Goal: Task Accomplishment & Management: Use online tool/utility

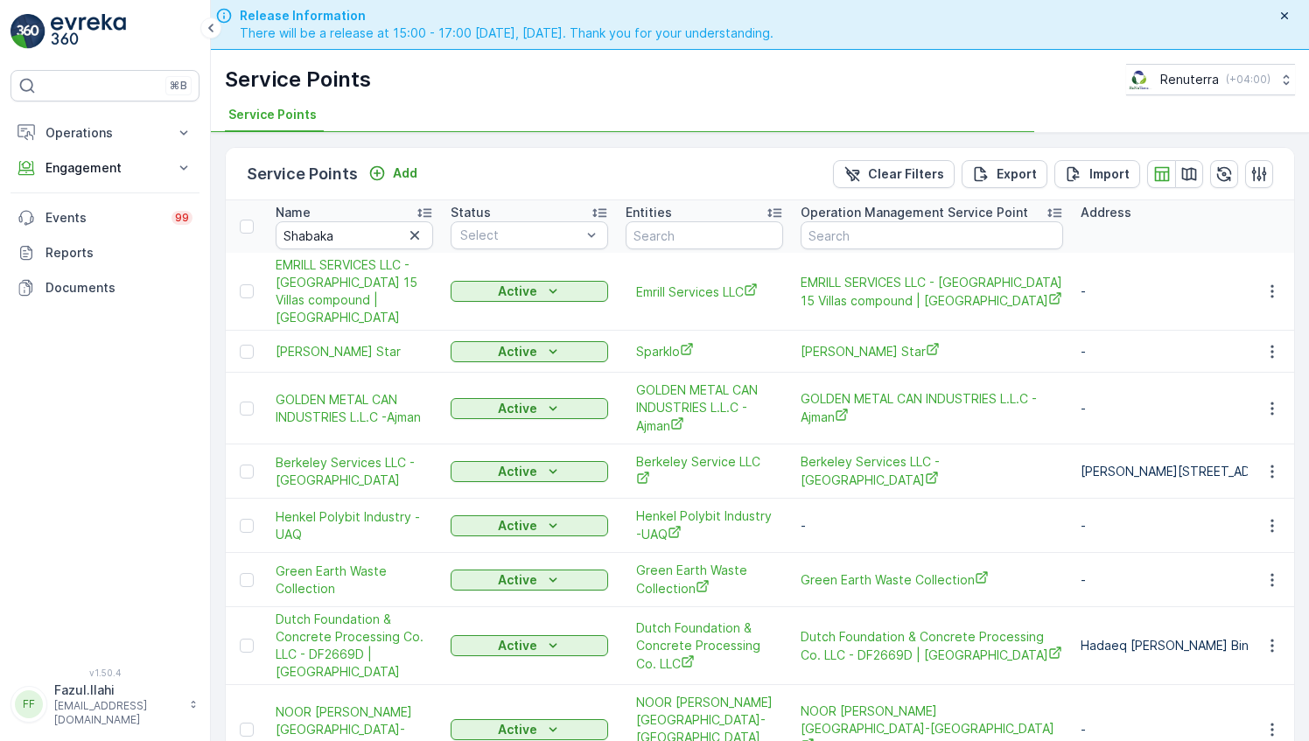
type input "Shabaka"
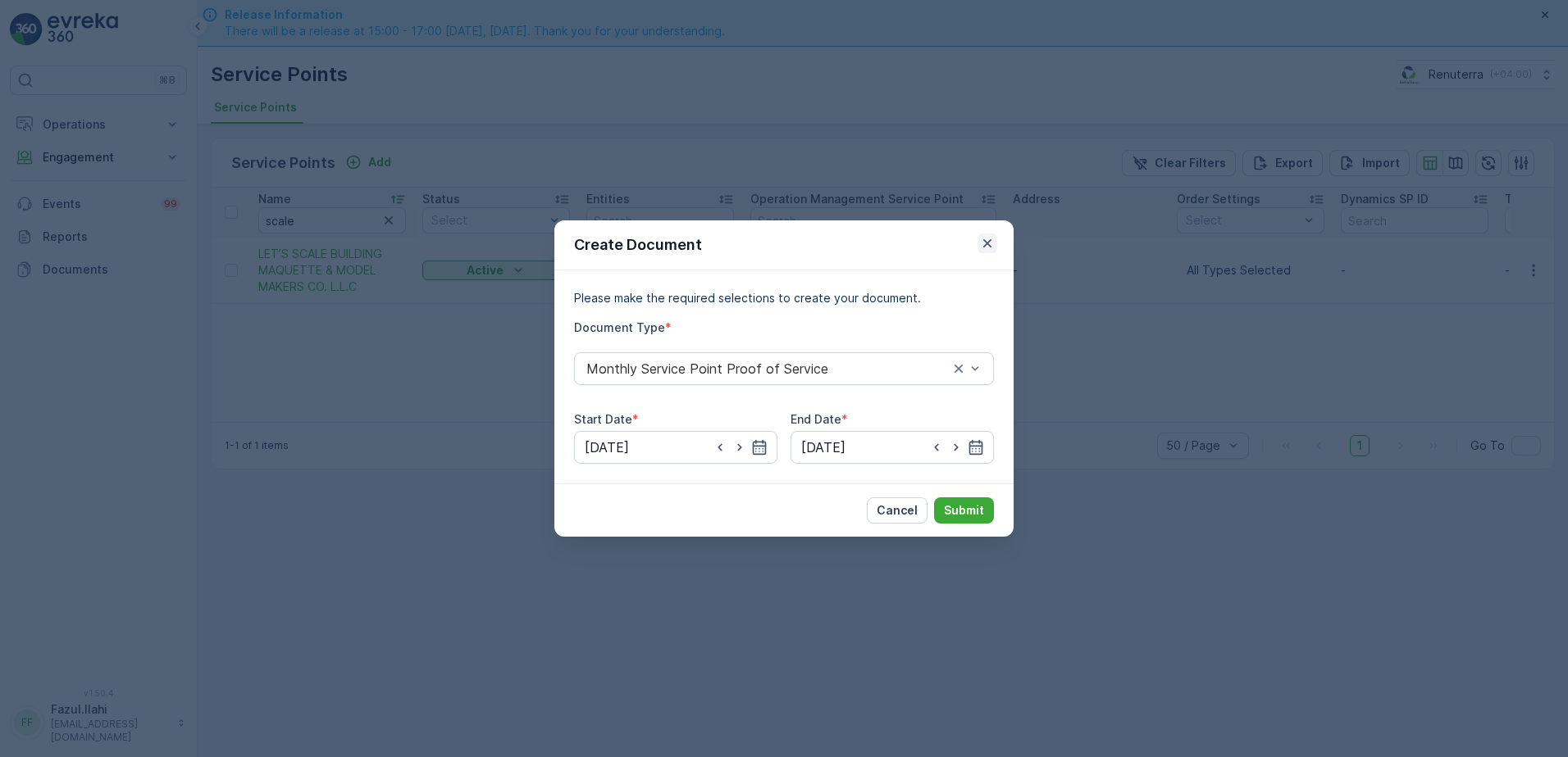
click at [983, 244] on icon "button" at bounding box center [987, 243] width 16 height 16
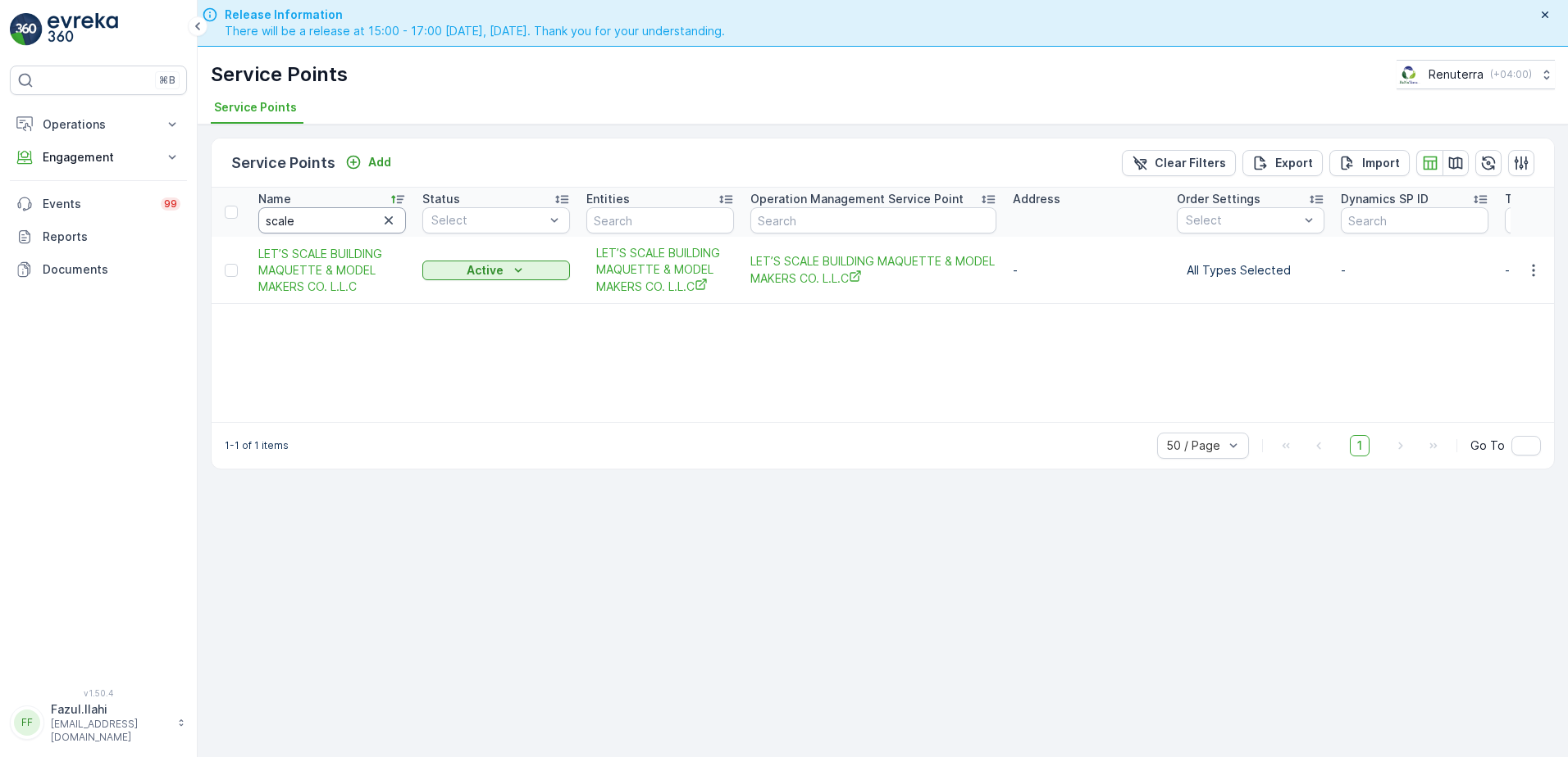
click at [361, 219] on input "scale" at bounding box center [332, 220] width 147 height 26
type input "ecolp"
click at [361, 219] on input "ecolp" at bounding box center [332, 220] width 147 height 26
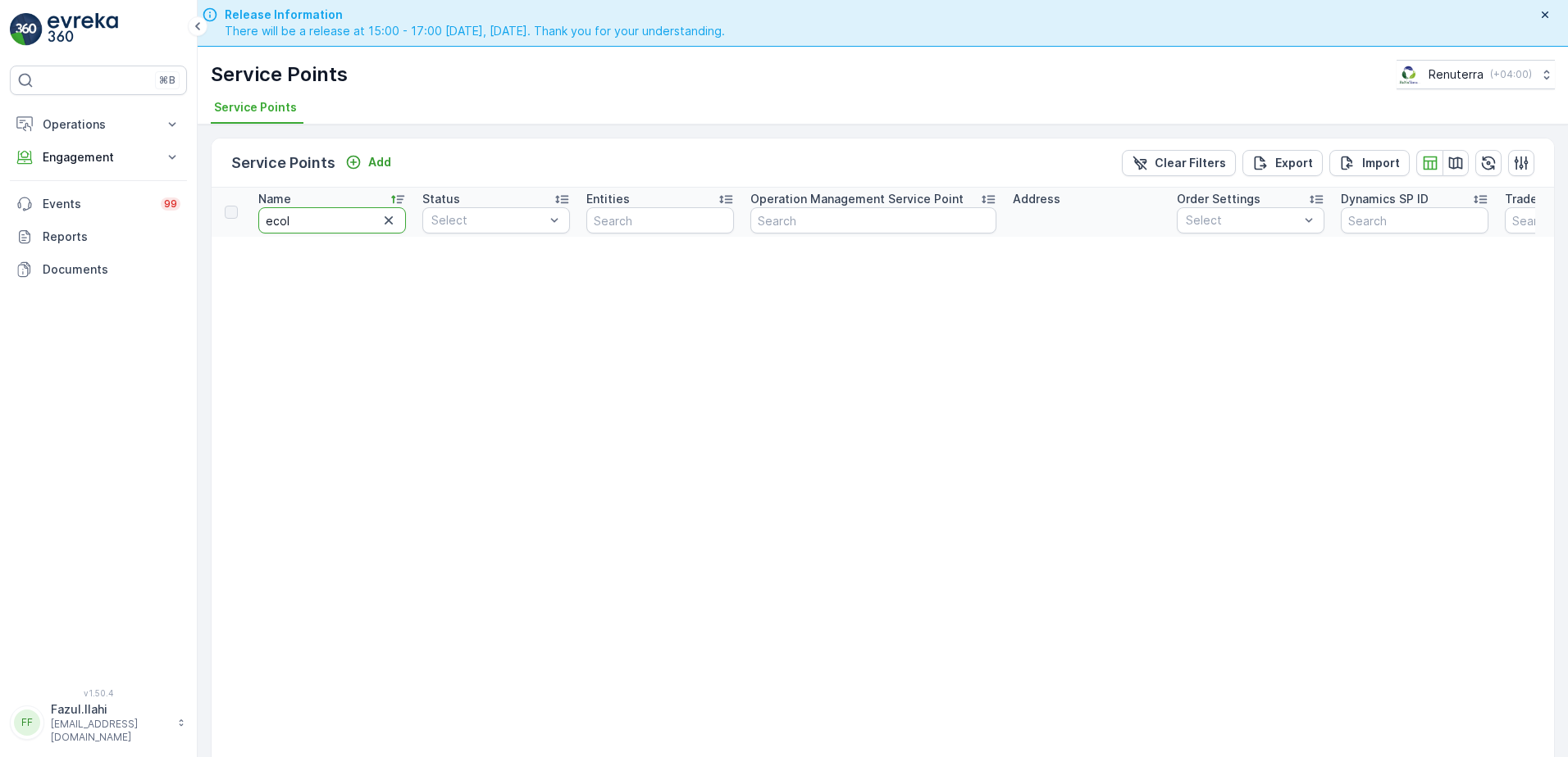
type input "ecola"
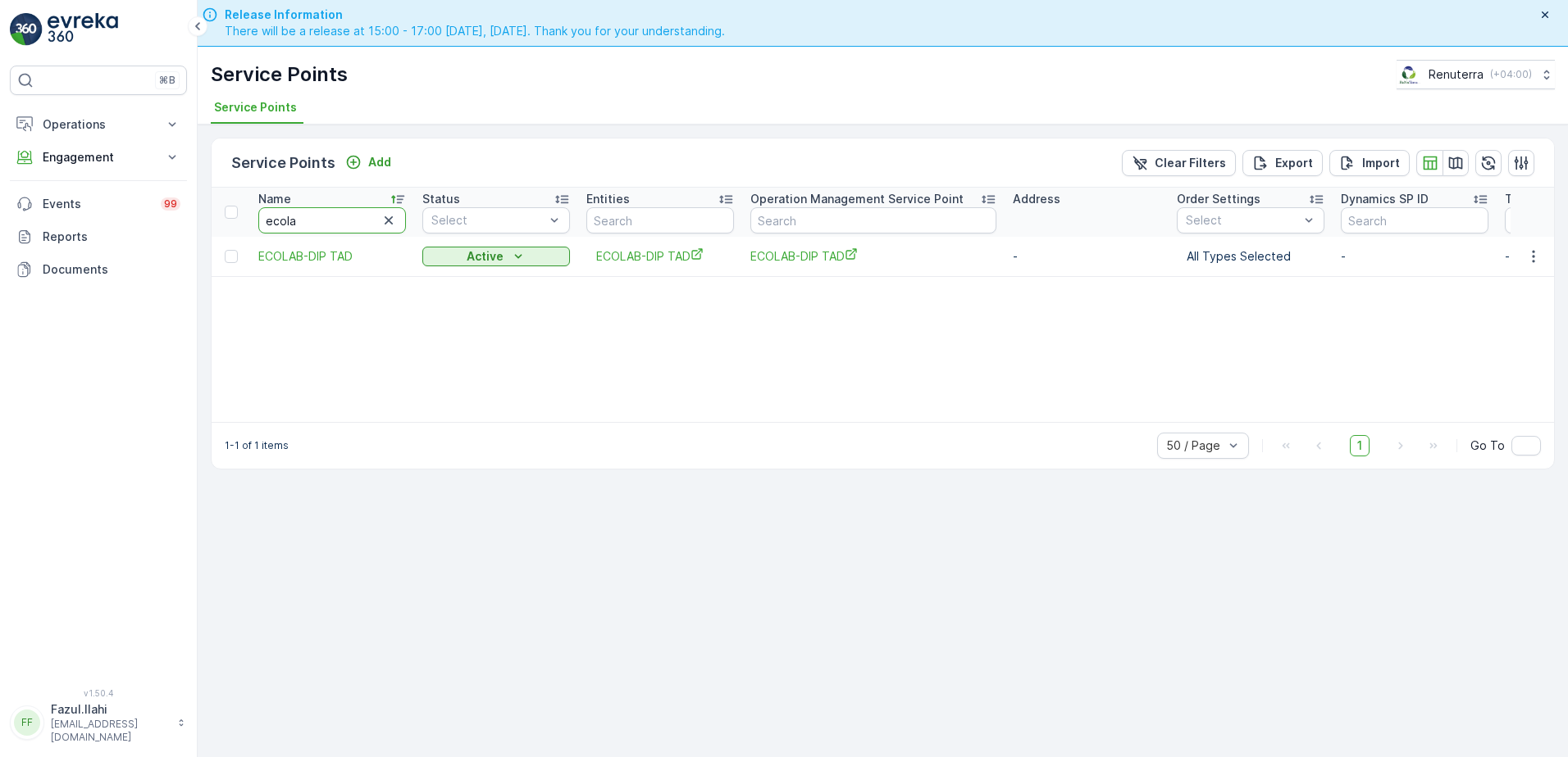
click at [361, 219] on input "ecola" at bounding box center [332, 220] width 147 height 26
click at [733, 344] on div "Name ecola Status Select Entities Operation Management Service Point Address Or…" at bounding box center [883, 304] width 1342 height 234
click at [1536, 253] on icon "button" at bounding box center [1532, 256] width 16 height 16
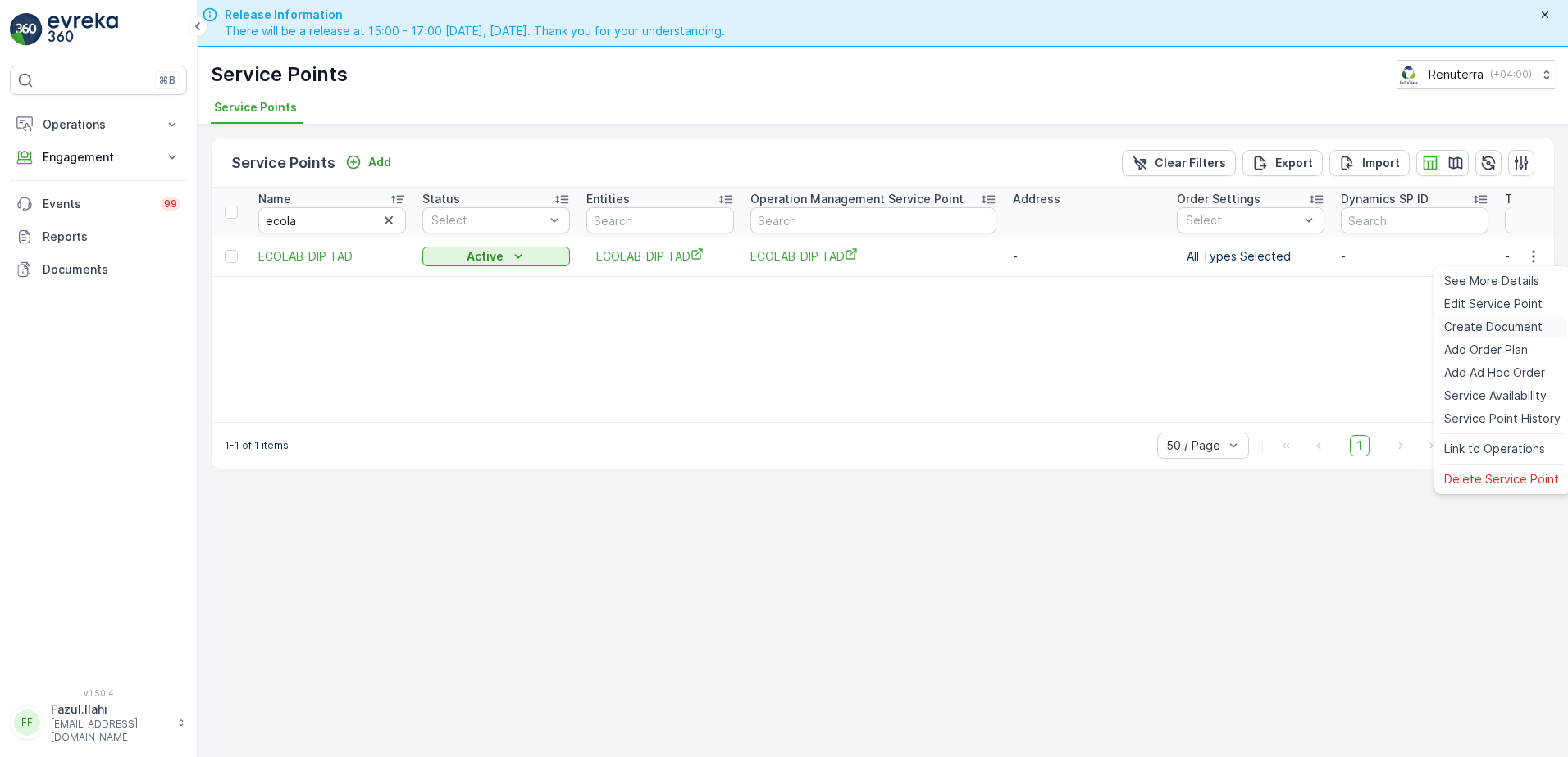
click at [1496, 324] on span "Create Document" at bounding box center [1493, 326] width 98 height 16
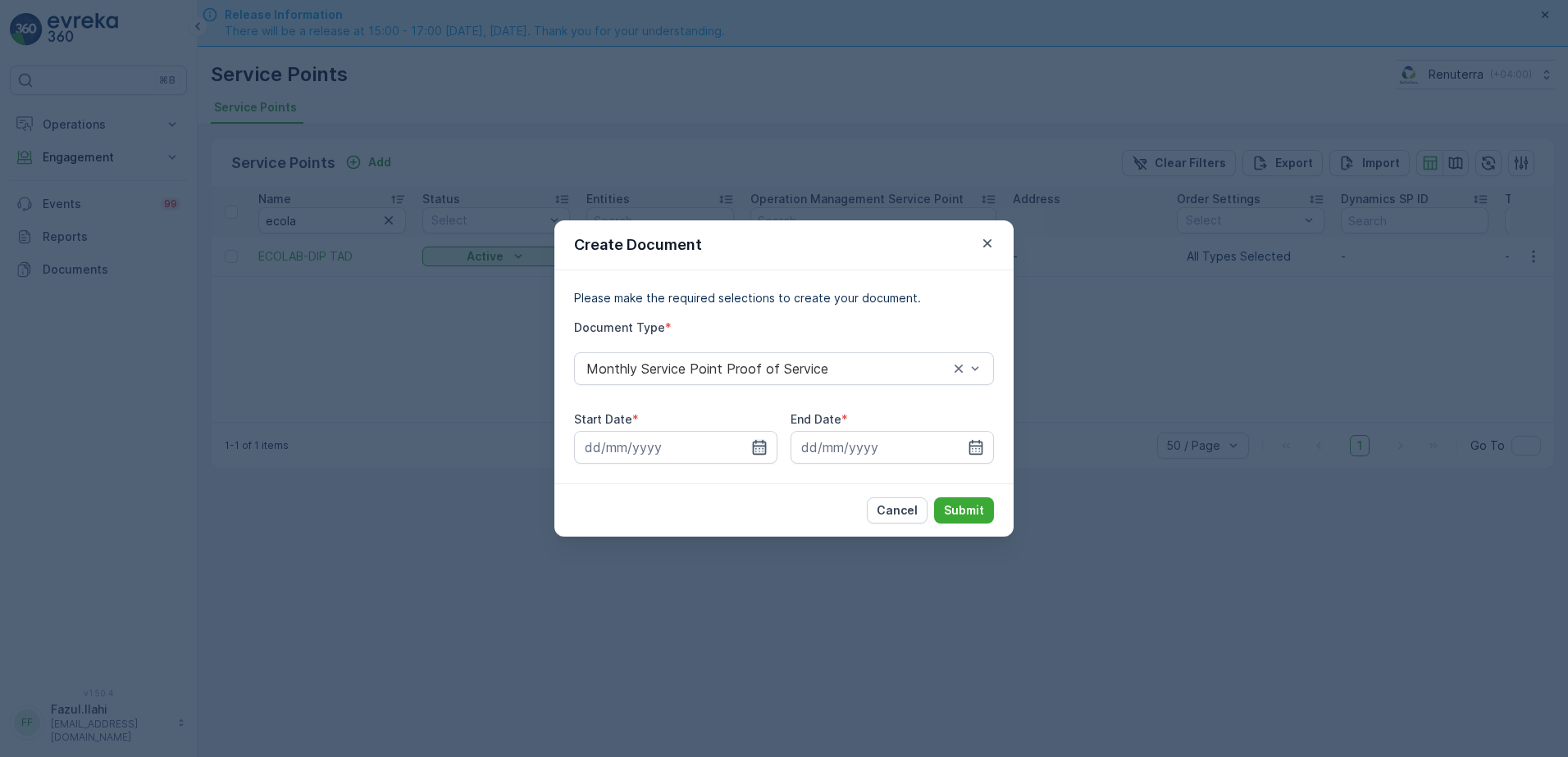
click at [765, 443] on icon "button" at bounding box center [759, 448] width 14 height 15
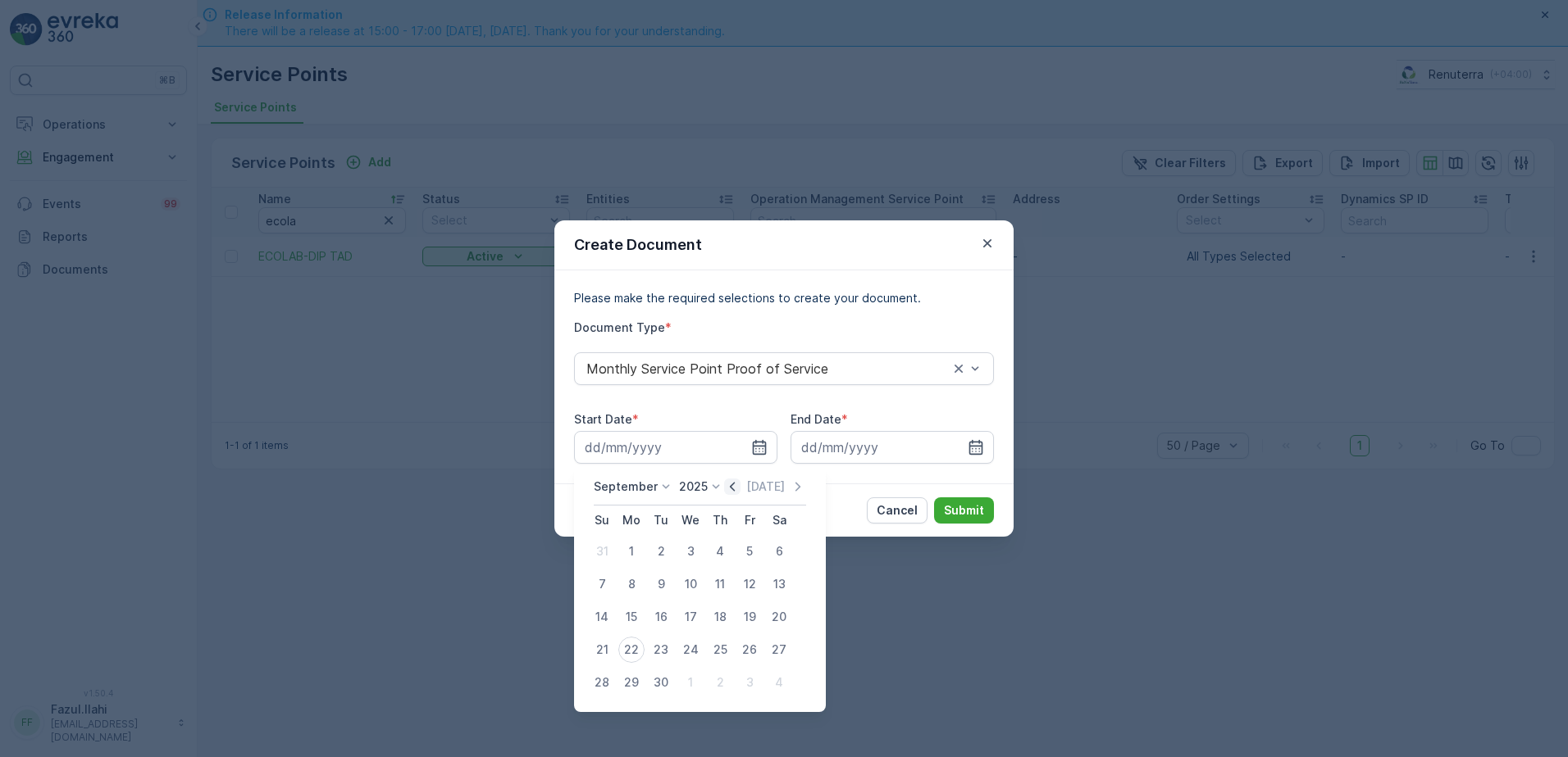
click at [736, 493] on icon "button" at bounding box center [732, 486] width 16 height 16
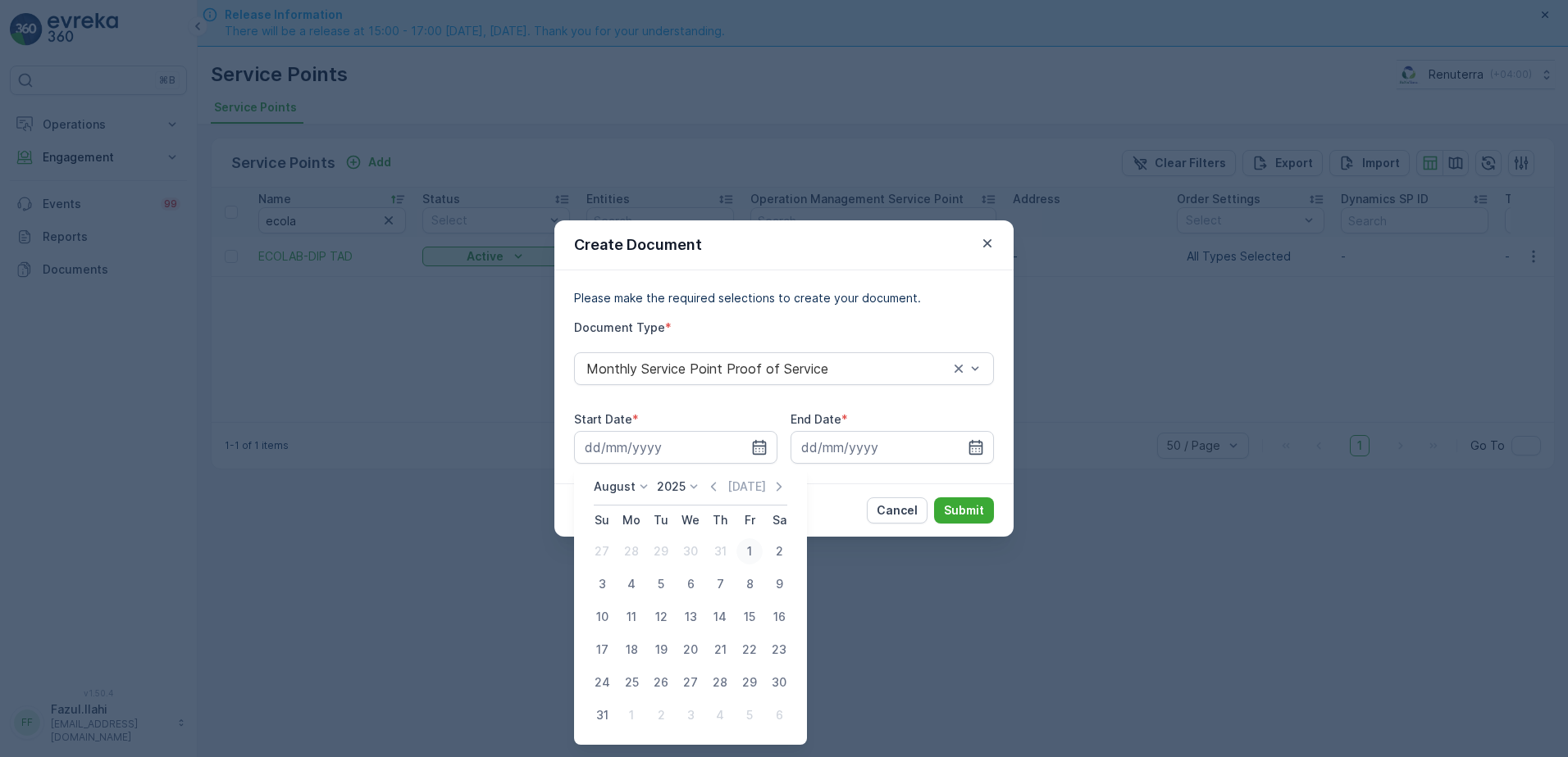
click at [754, 555] on div "1" at bounding box center [750, 552] width 26 height 26
type input "01.08.2025"
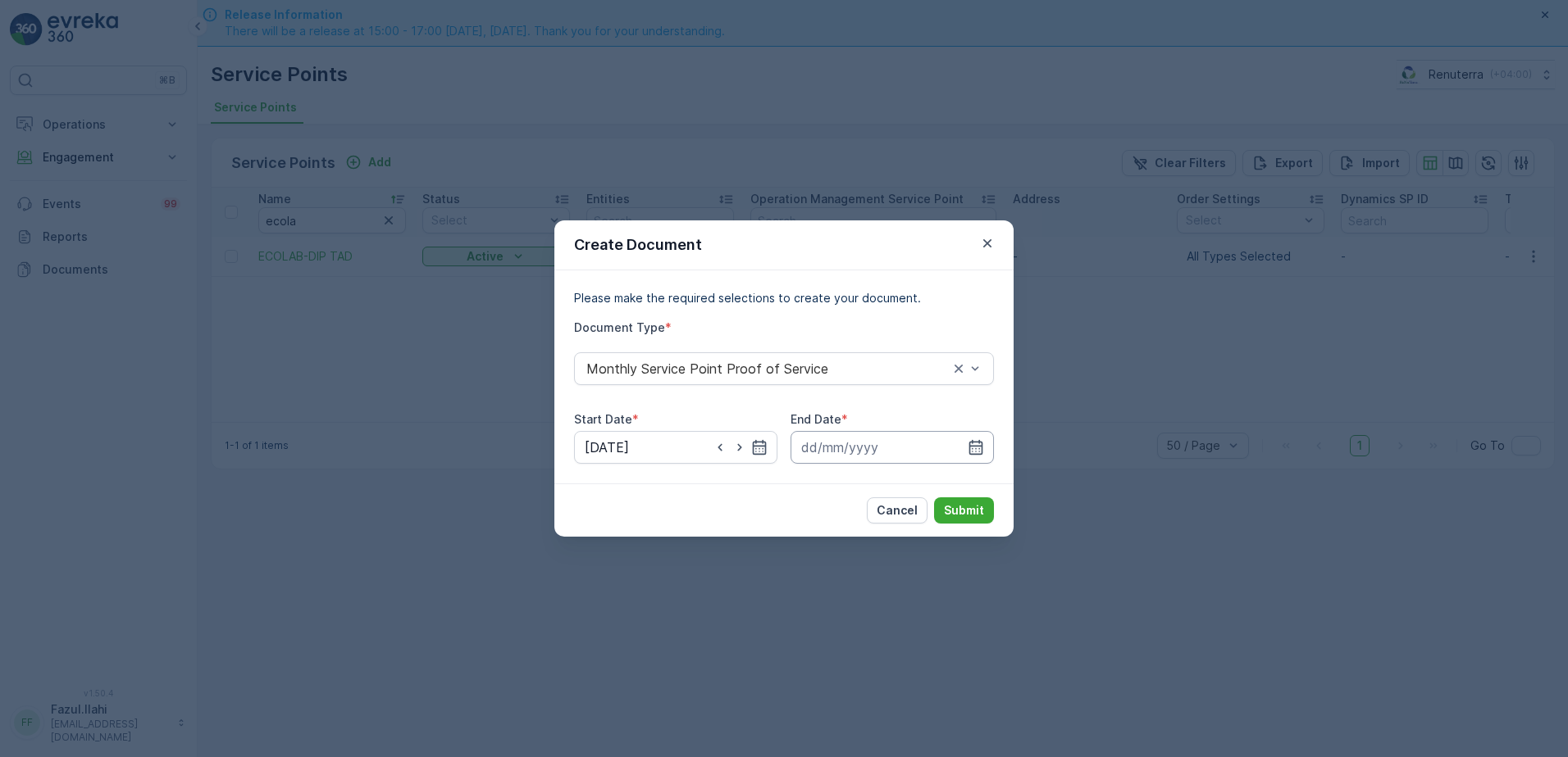
click at [990, 433] on input at bounding box center [891, 447] width 203 height 33
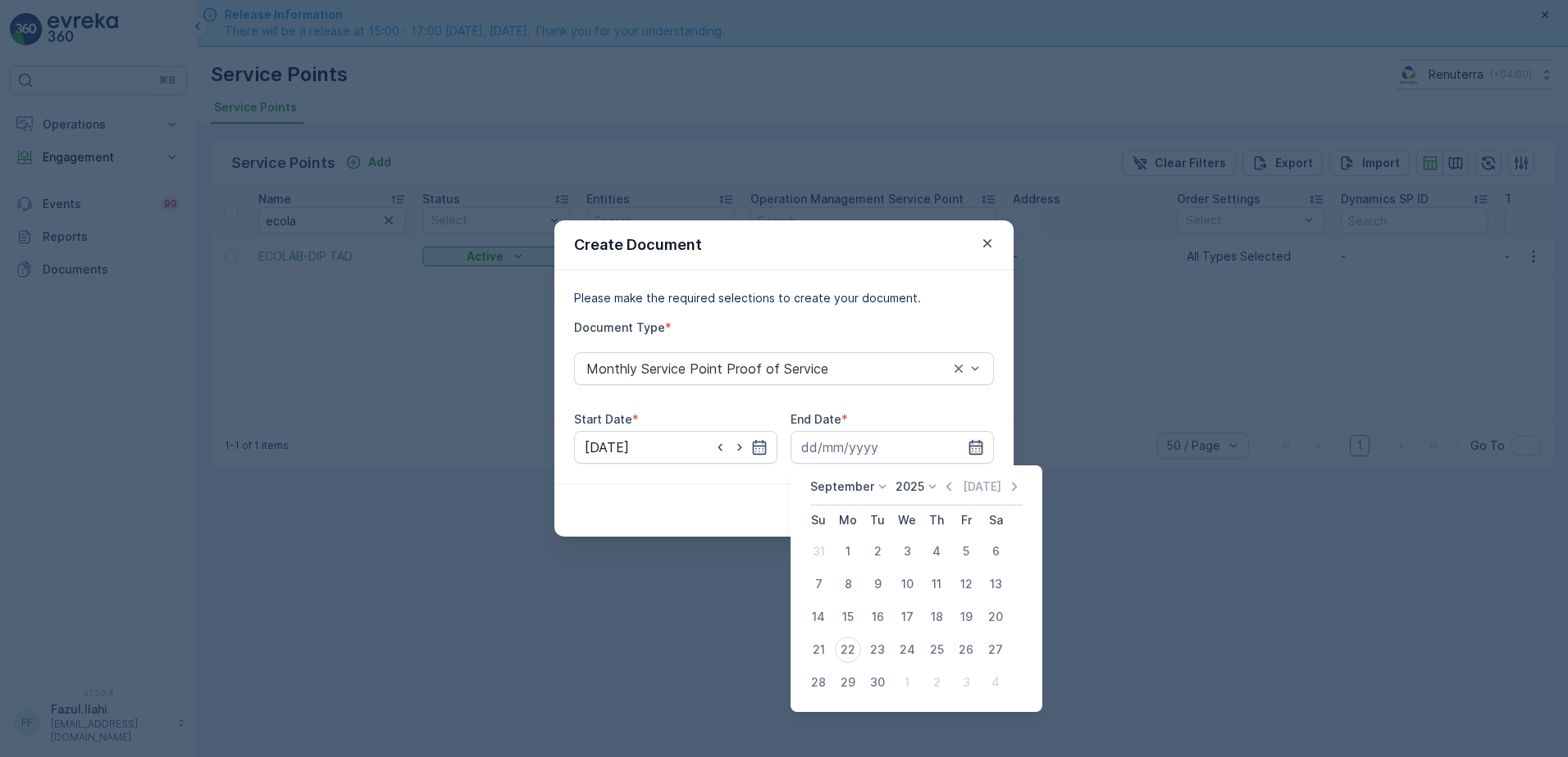
click at [981, 450] on icon "button" at bounding box center [976, 448] width 14 height 15
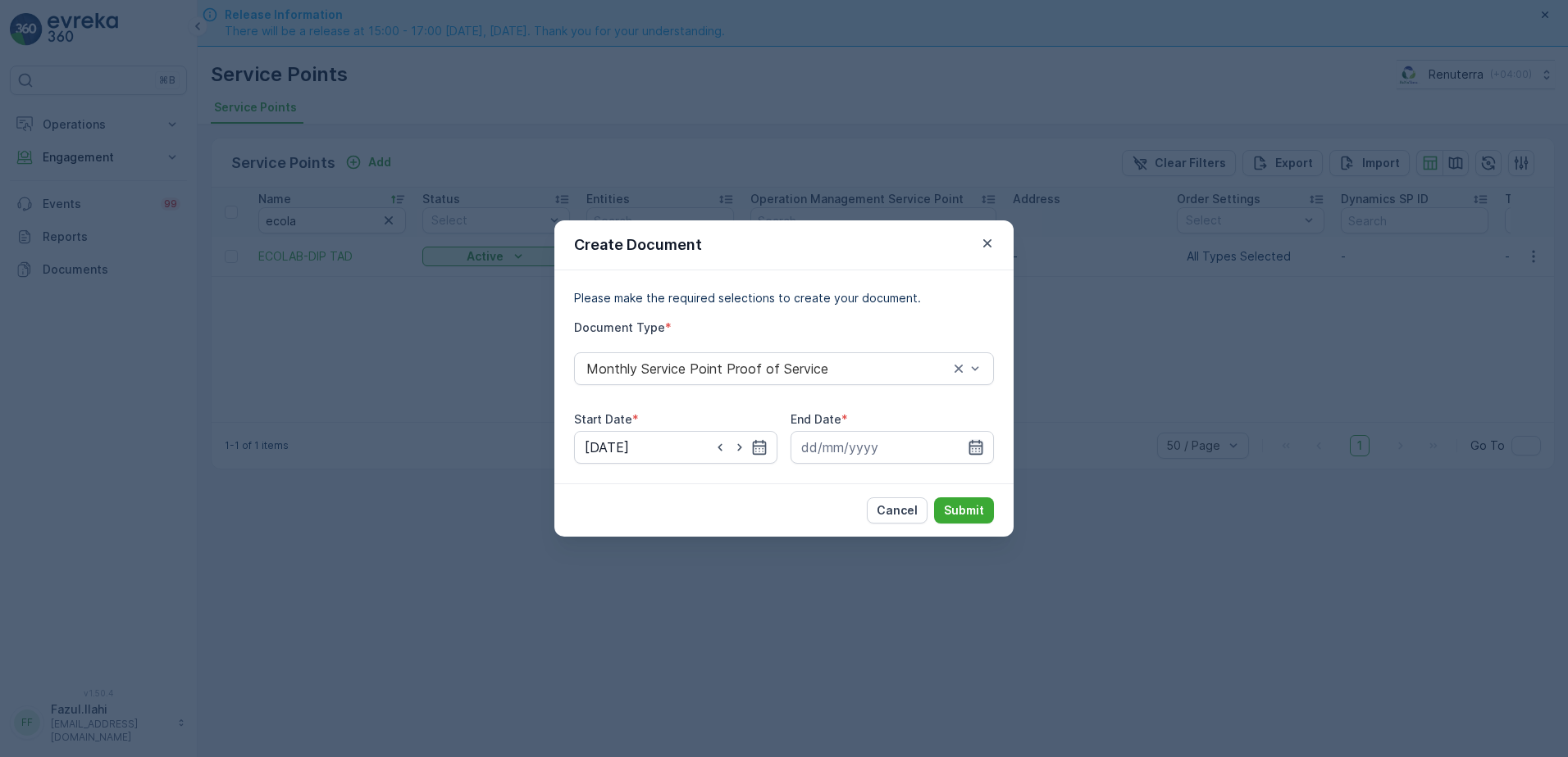
click at [983, 443] on icon "button" at bounding box center [975, 447] width 16 height 16
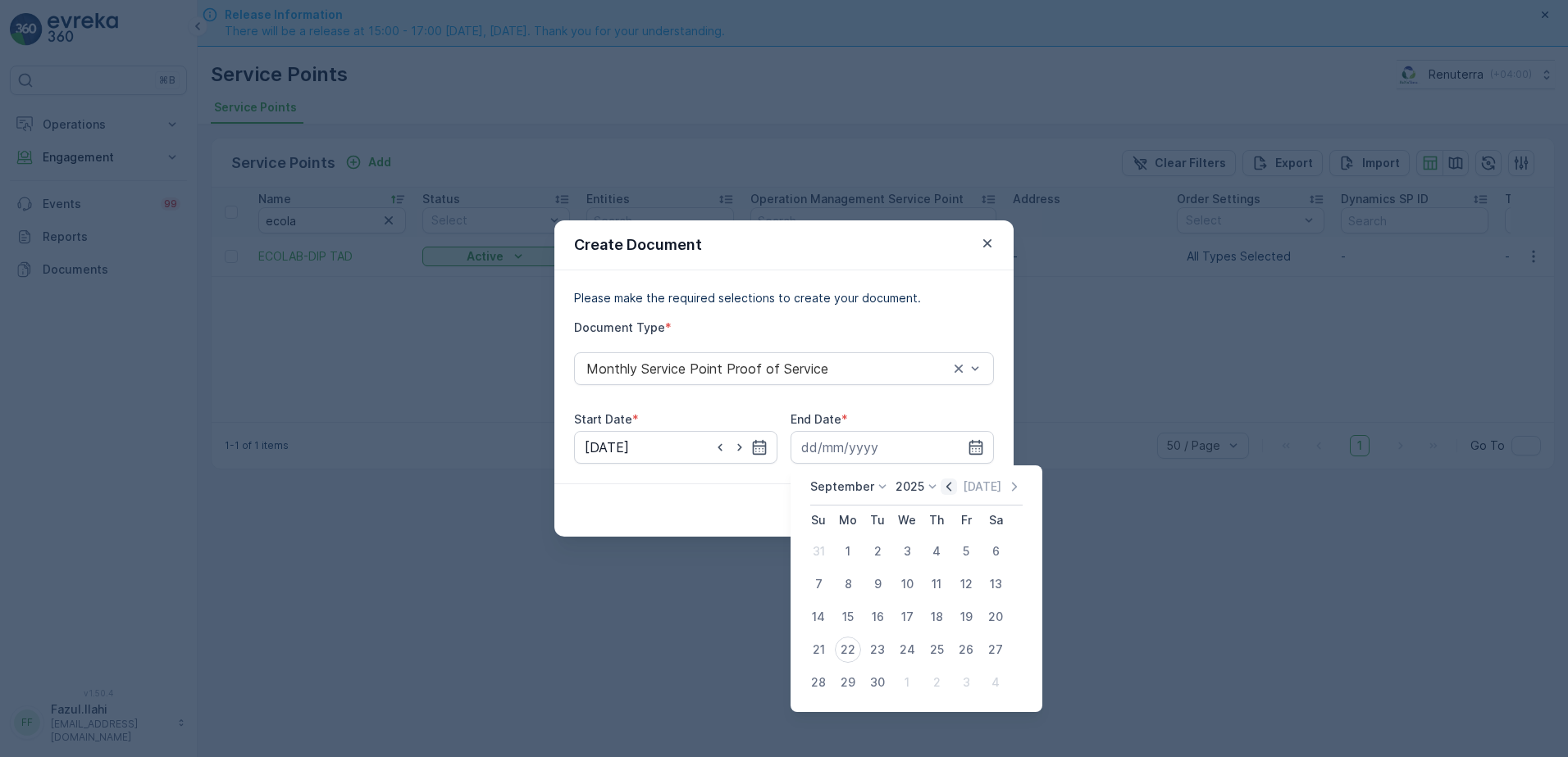
click at [947, 487] on icon "button" at bounding box center [948, 486] width 16 height 16
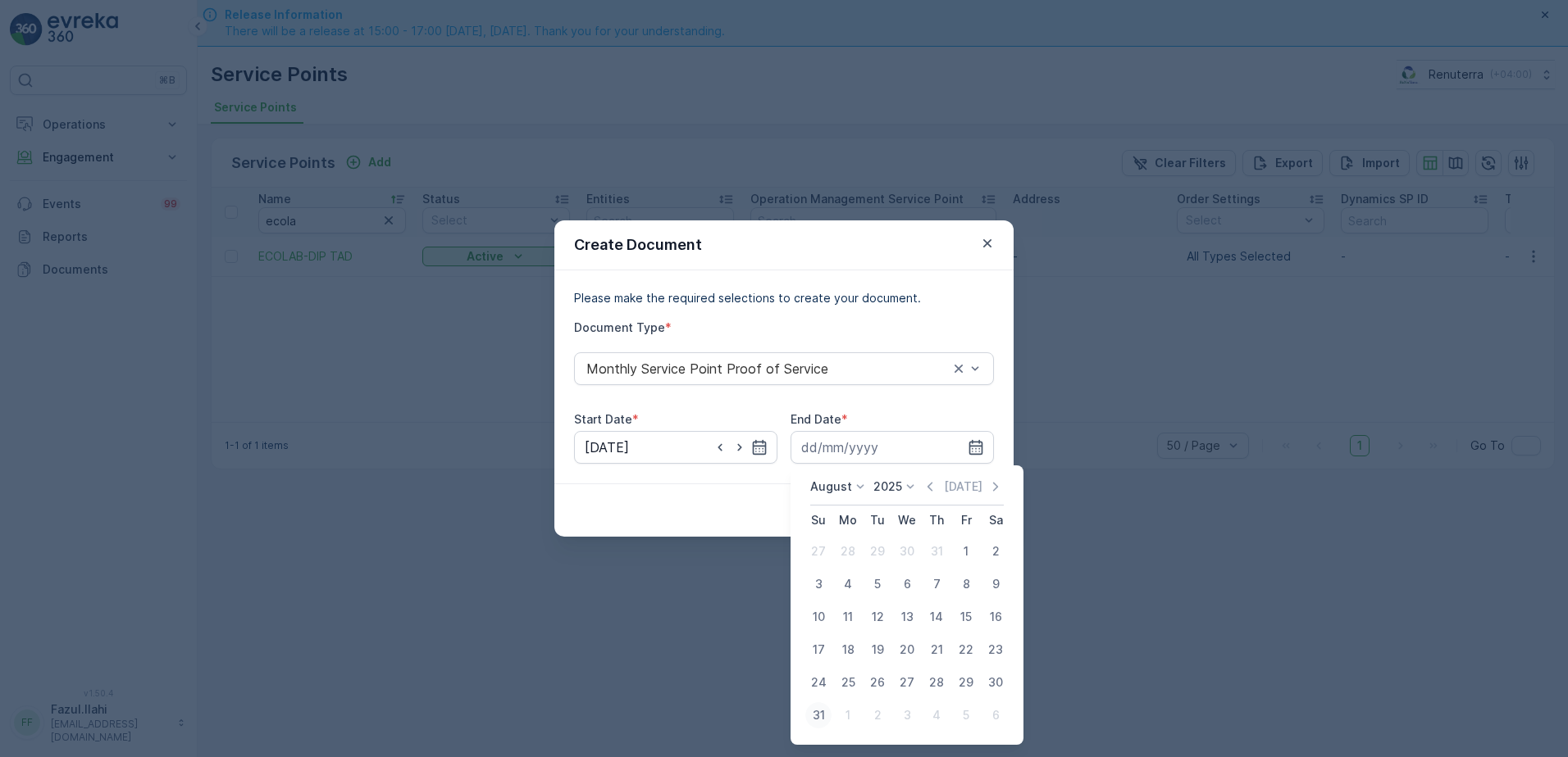
click at [824, 719] on div "31" at bounding box center [818, 716] width 26 height 26
type input "31.08.2025"
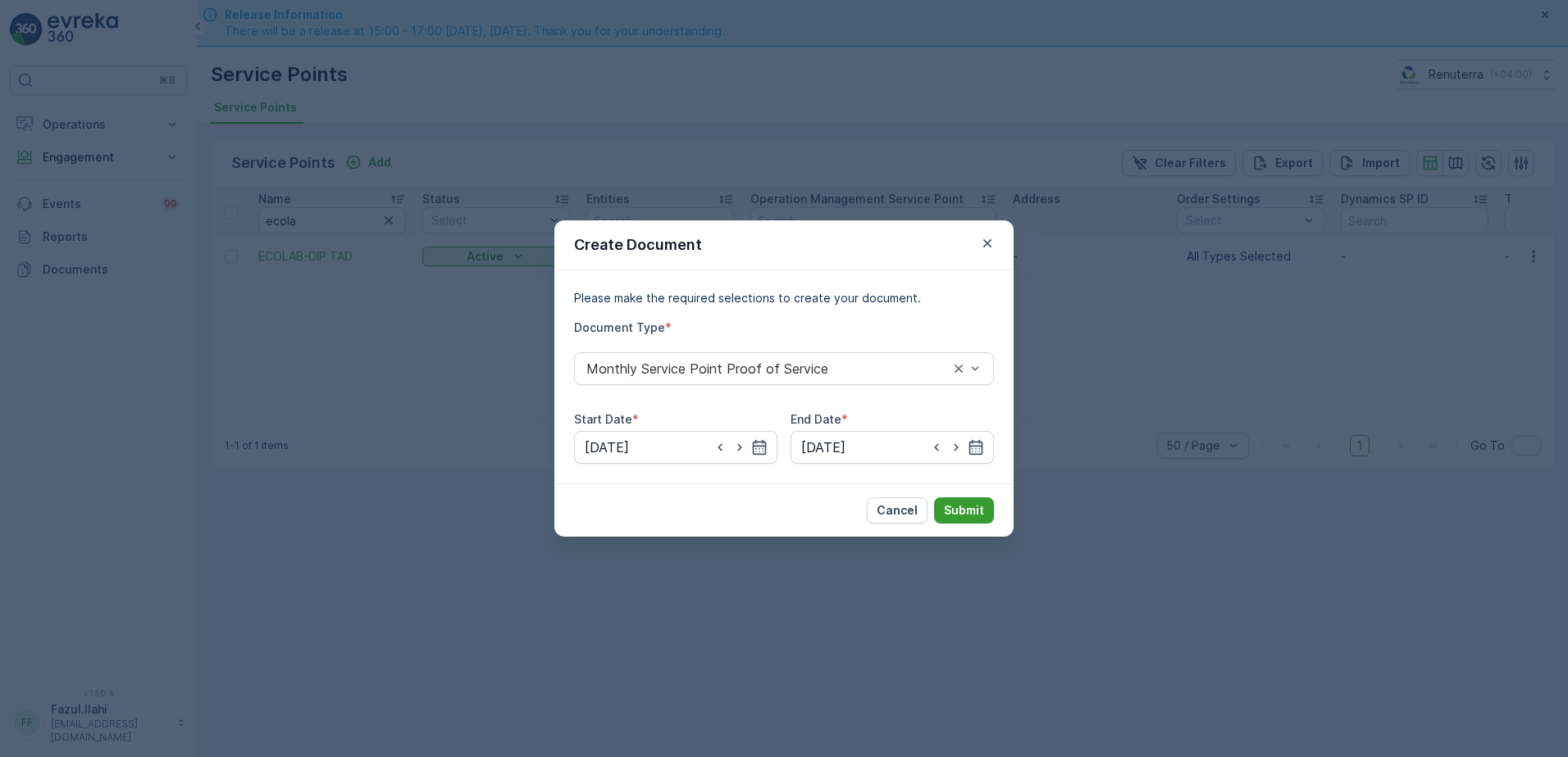
click at [971, 518] on p "Submit" at bounding box center [963, 510] width 40 height 16
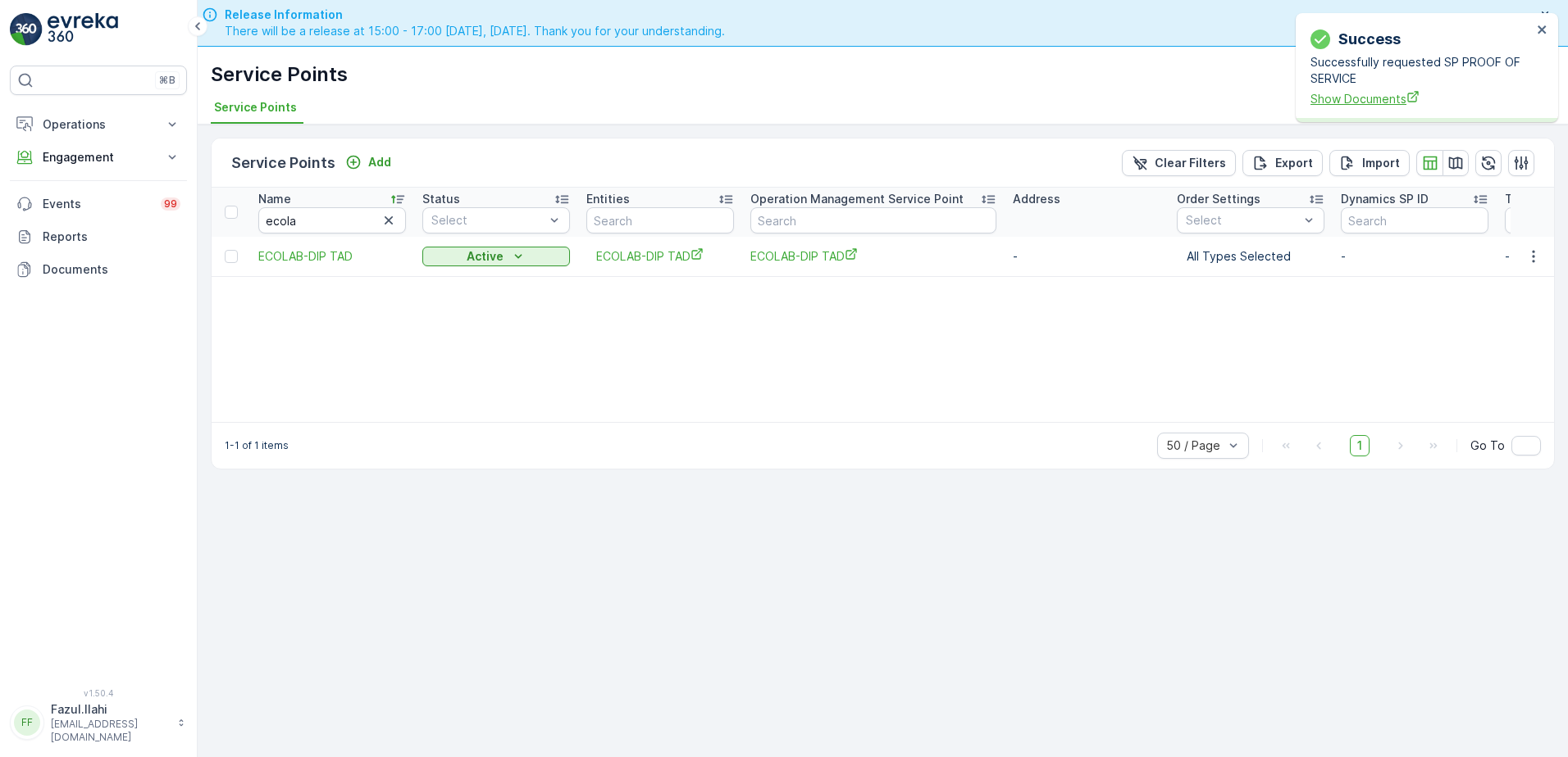
click at [1324, 105] on span "Show Documents" at bounding box center [1421, 98] width 221 height 17
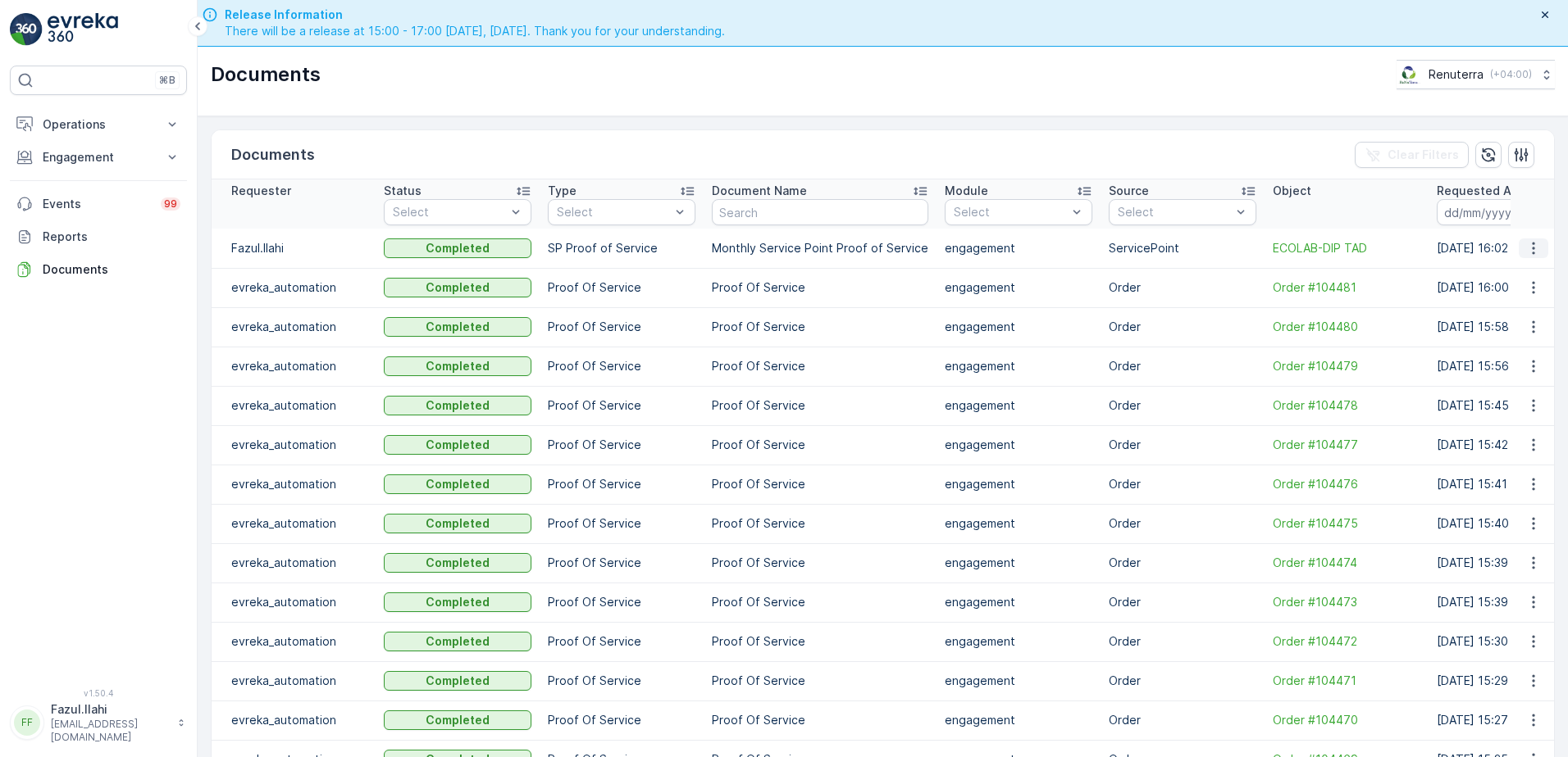
click at [1531, 249] on icon "button" at bounding box center [1532, 247] width 16 height 16
click at [1519, 274] on span "See Details" at bounding box center [1529, 273] width 63 height 16
